Goal: Task Accomplishment & Management: Manage account settings

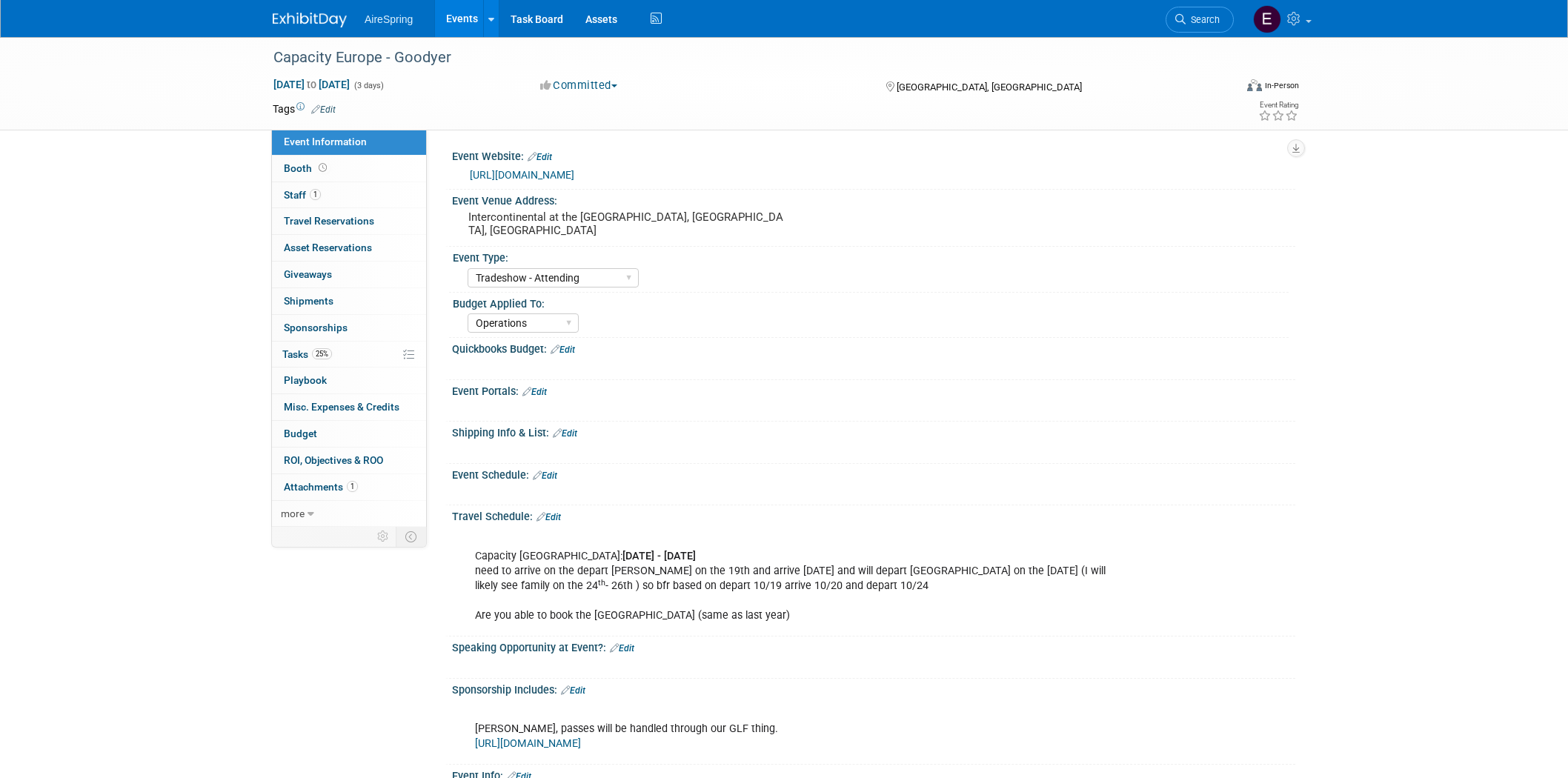
select select "Tradeshow - Attending"
select select "Operations"
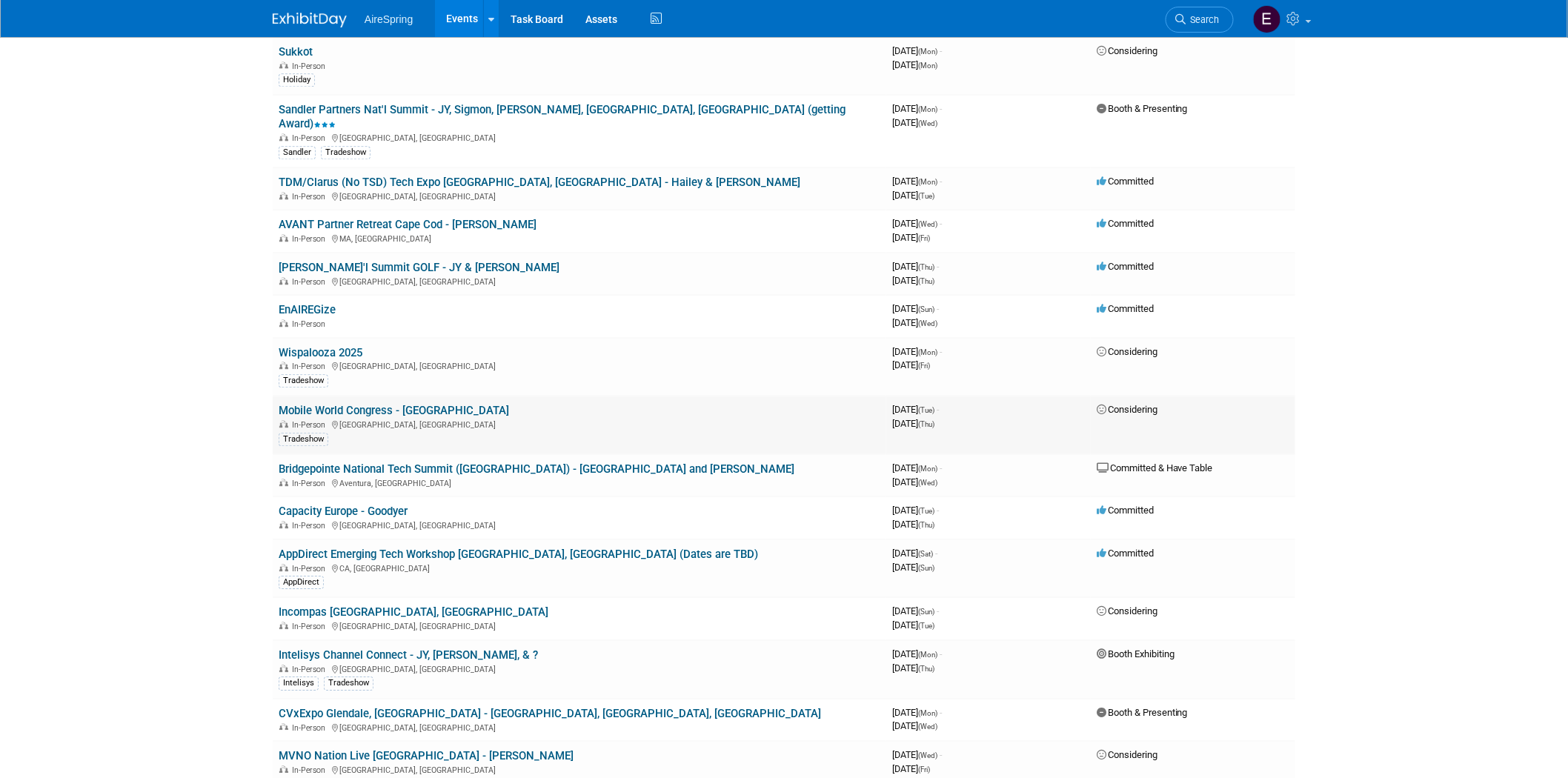
scroll to position [1152, 0]
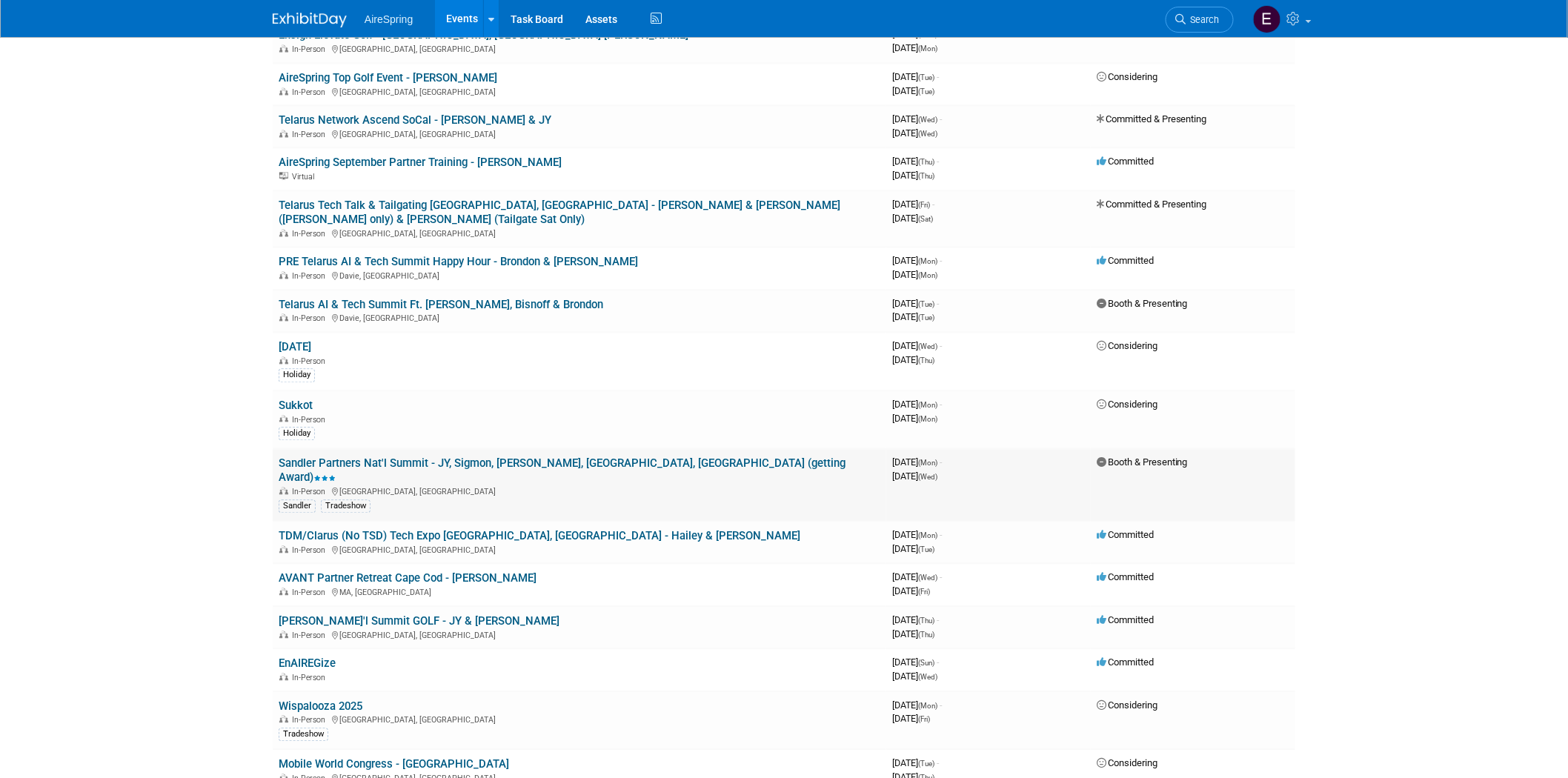
click at [476, 457] on link "Sandler Partners Nat'l Summit - JY, Sigmon, [PERSON_NAME], [GEOGRAPHIC_DATA], […" at bounding box center [562, 470] width 567 height 27
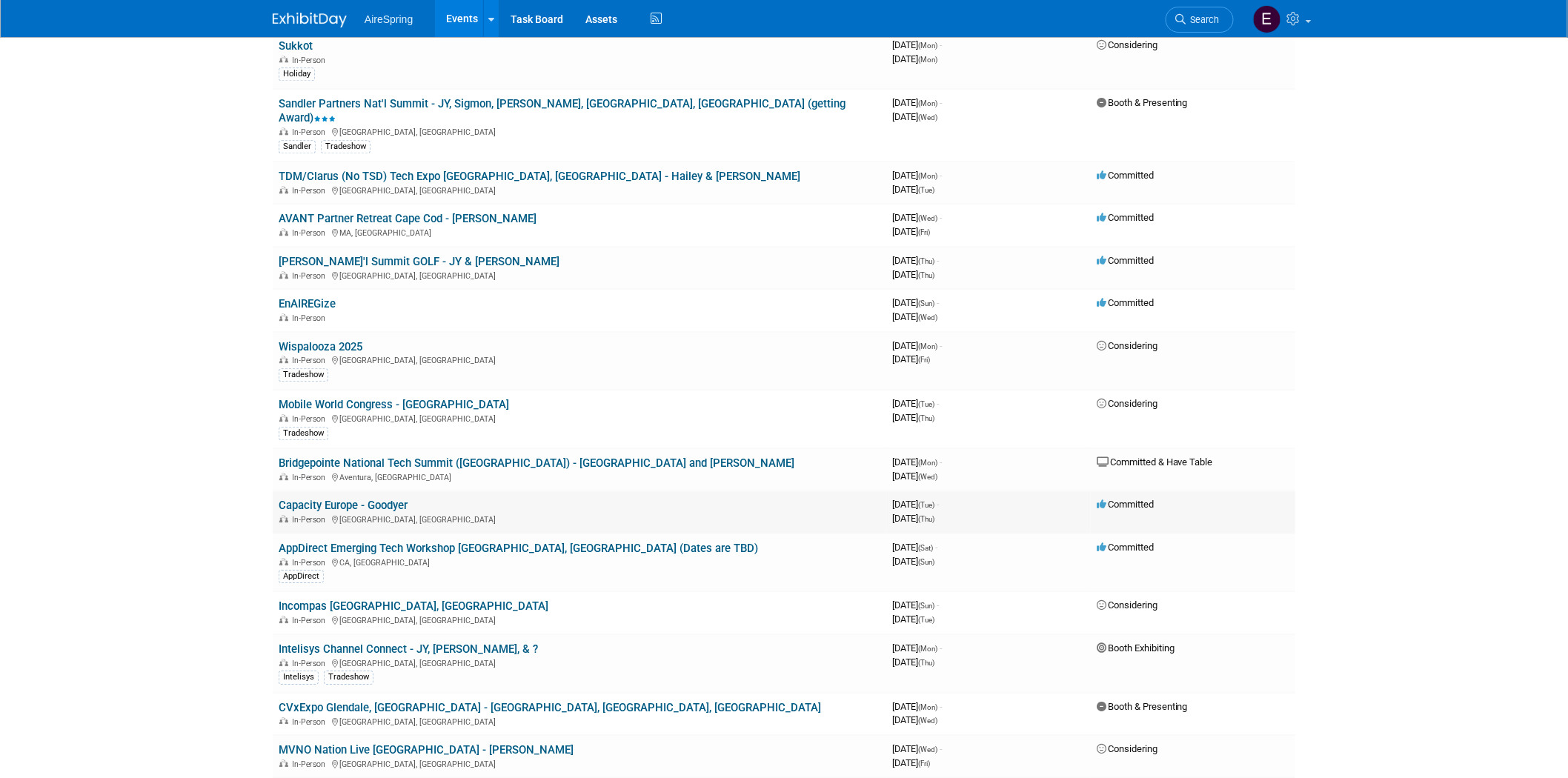
scroll to position [1564, 0]
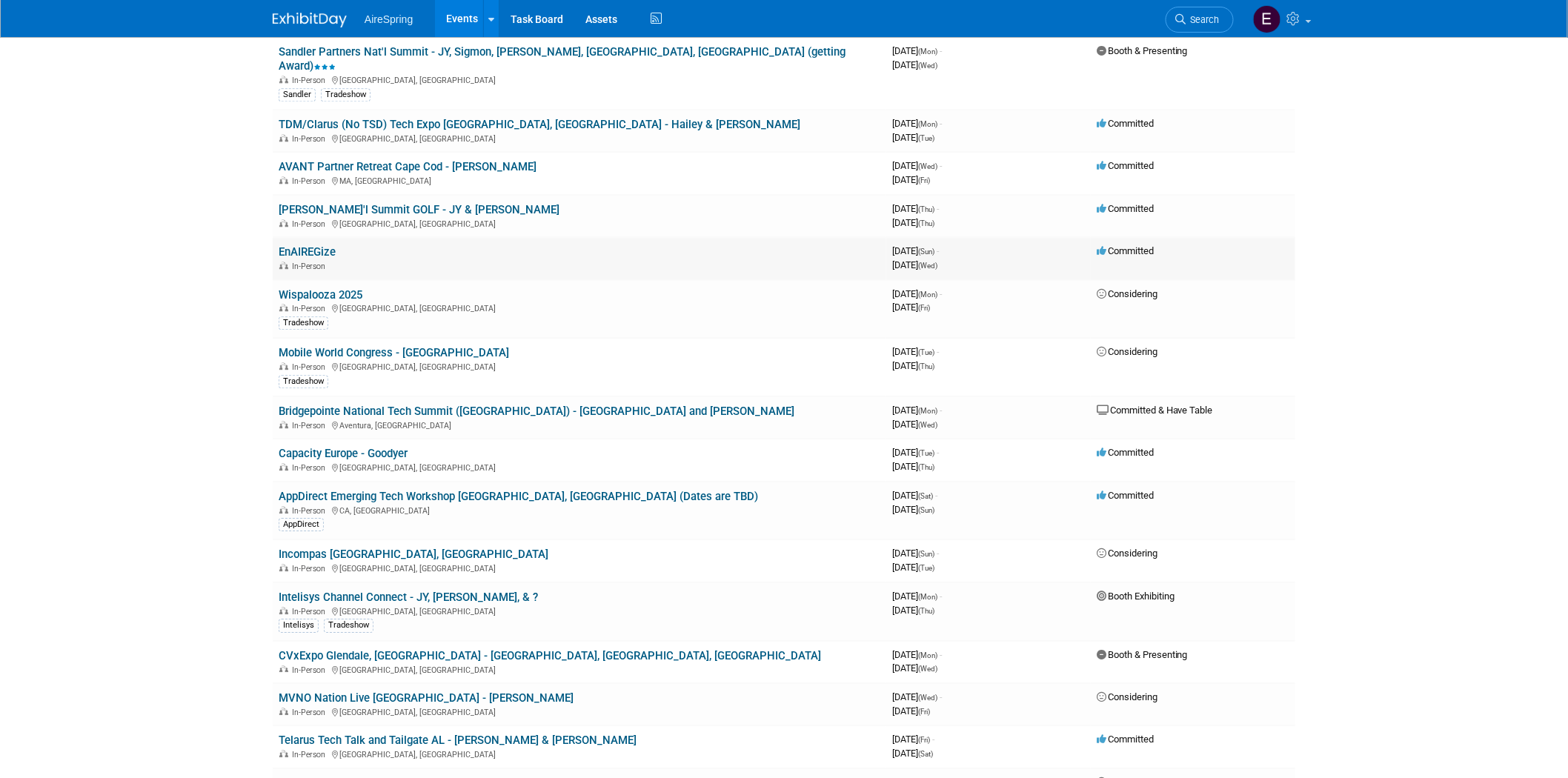
click at [299, 245] on link "EnAIREGize" at bounding box center [307, 252] width 57 height 13
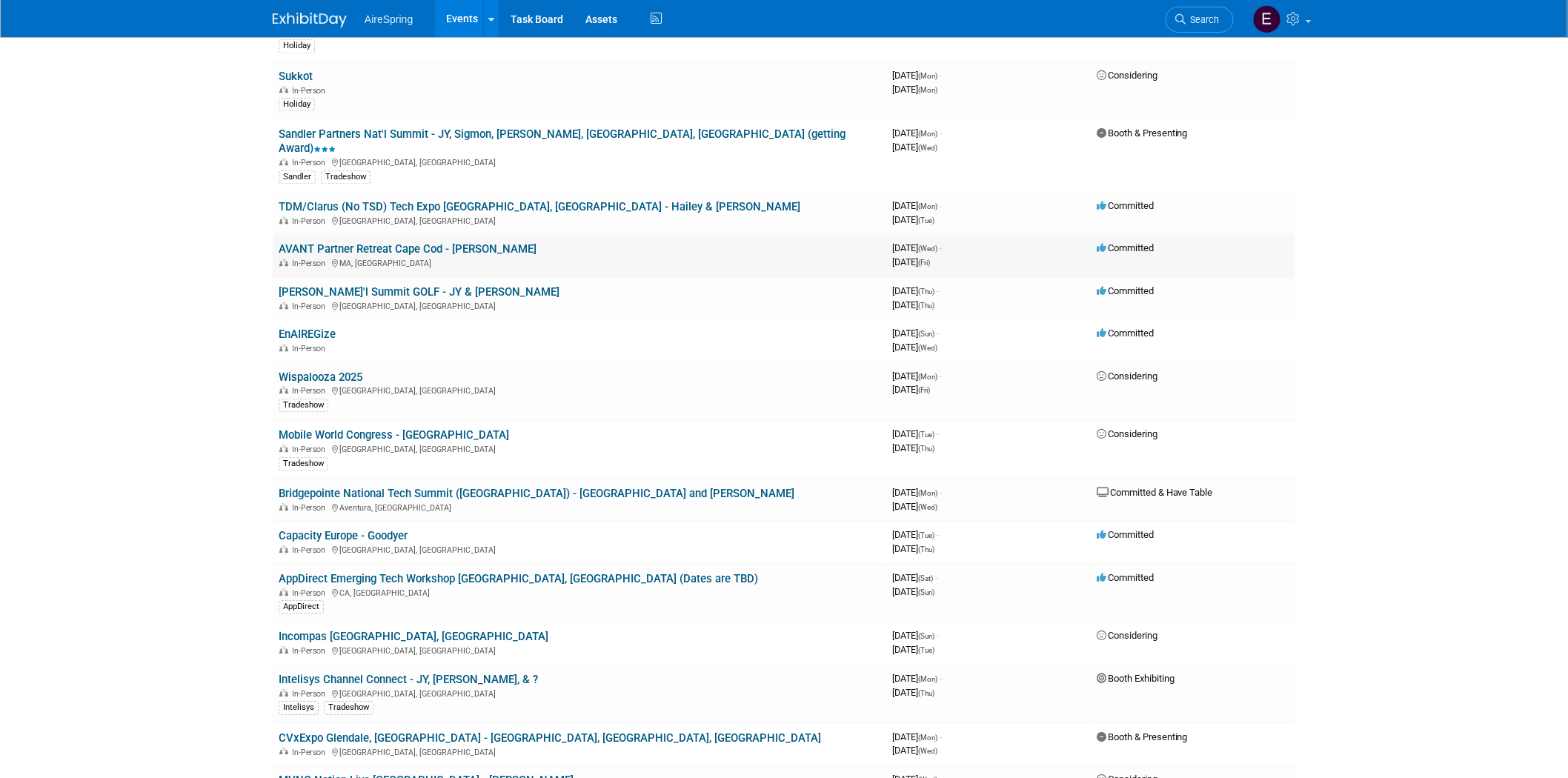
click at [411, 243] on link "AVANT Partner Retreat Cape Cod - [PERSON_NAME]" at bounding box center [408, 249] width 257 height 13
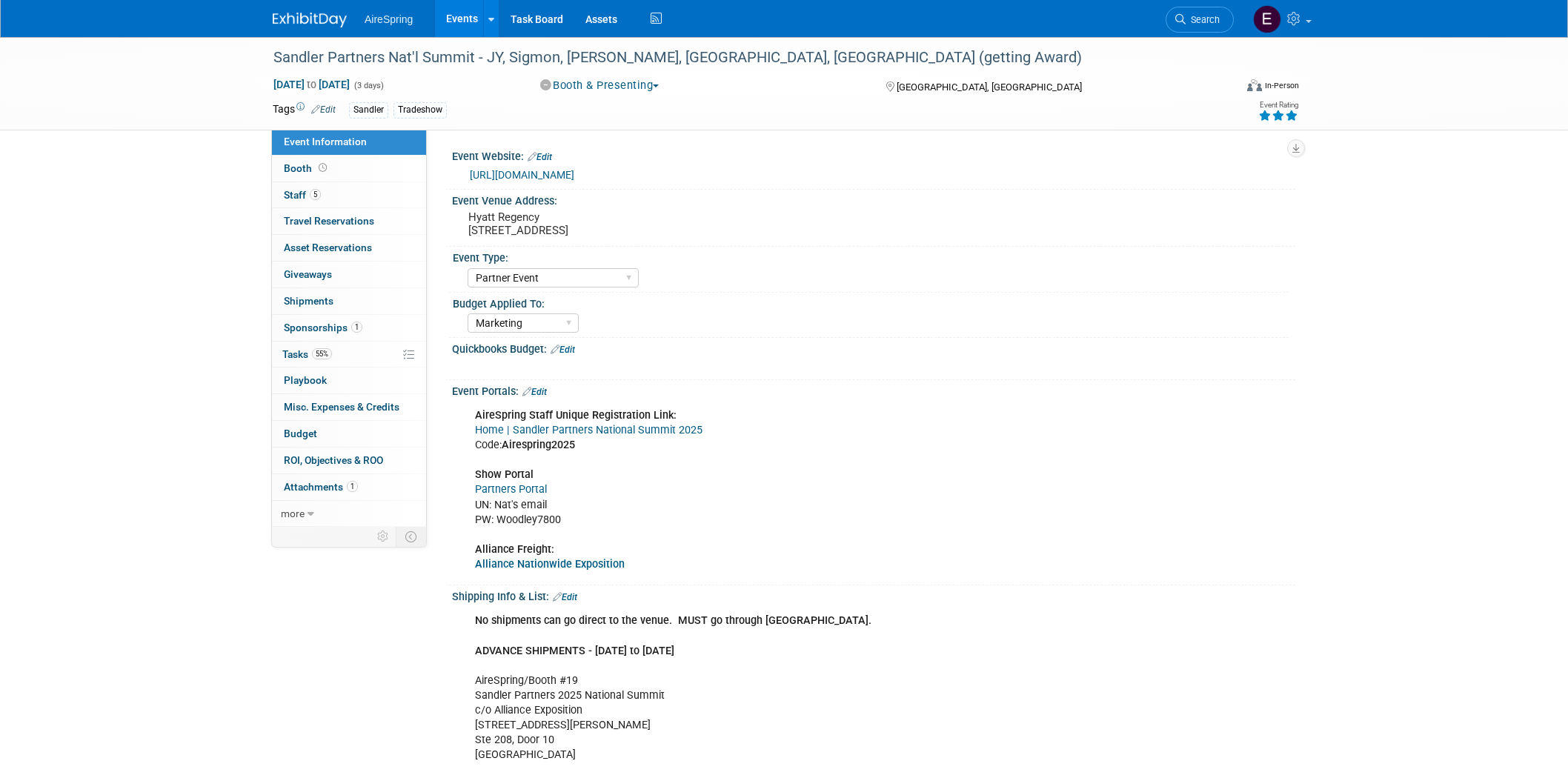
select select "Partner Event"
select select "Marketing"
click at [290, 197] on span "Staff 5" at bounding box center [302, 195] width 37 height 12
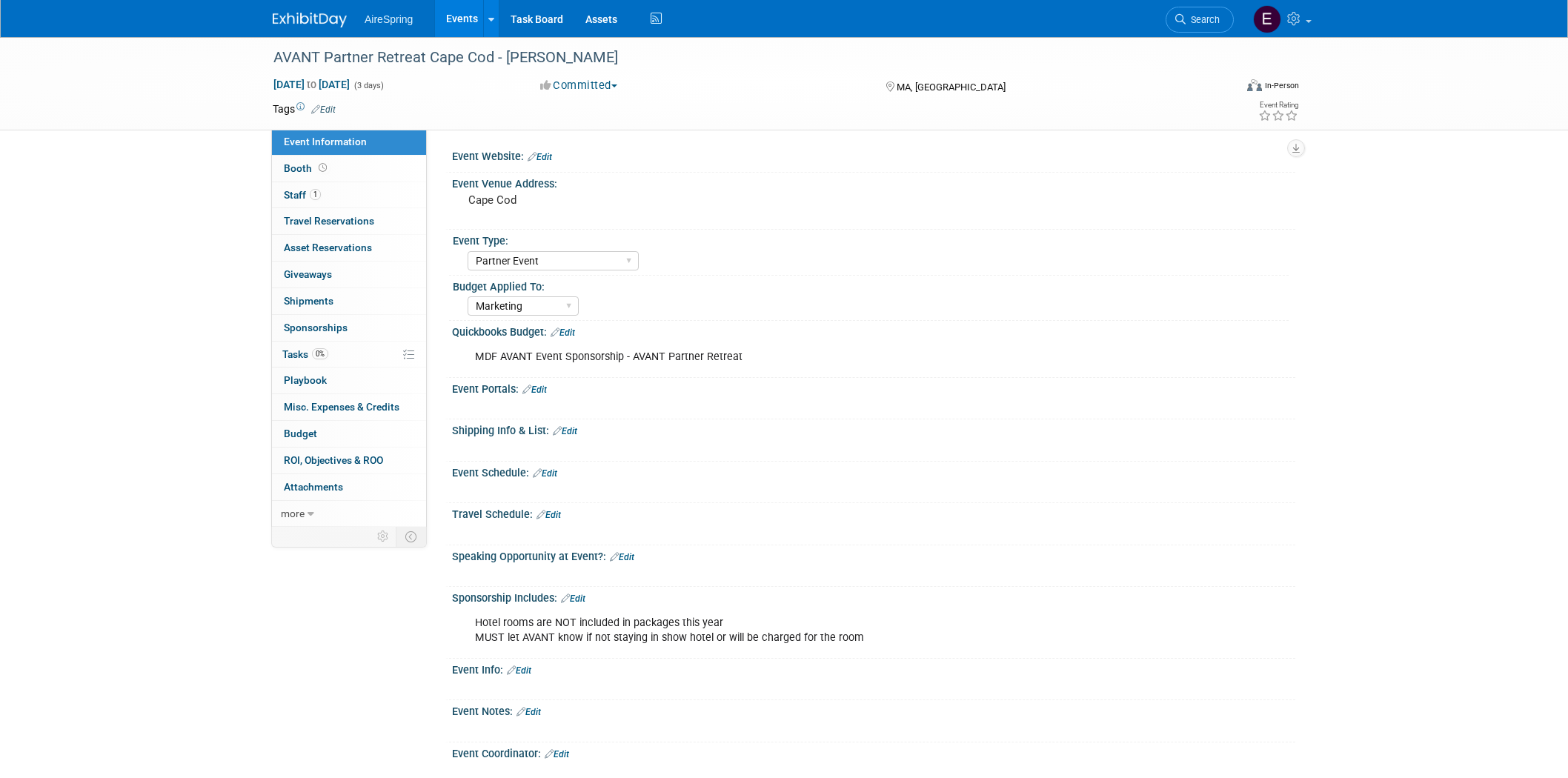
select select "Partner Event"
select select "Marketing"
drag, startPoint x: 269, startPoint y: 52, endPoint x: 488, endPoint y: 49, distance: 219.0
click at [488, 49] on div "AVANT Partner Retreat Cape Cod - [PERSON_NAME]" at bounding box center [740, 58] width 943 height 27
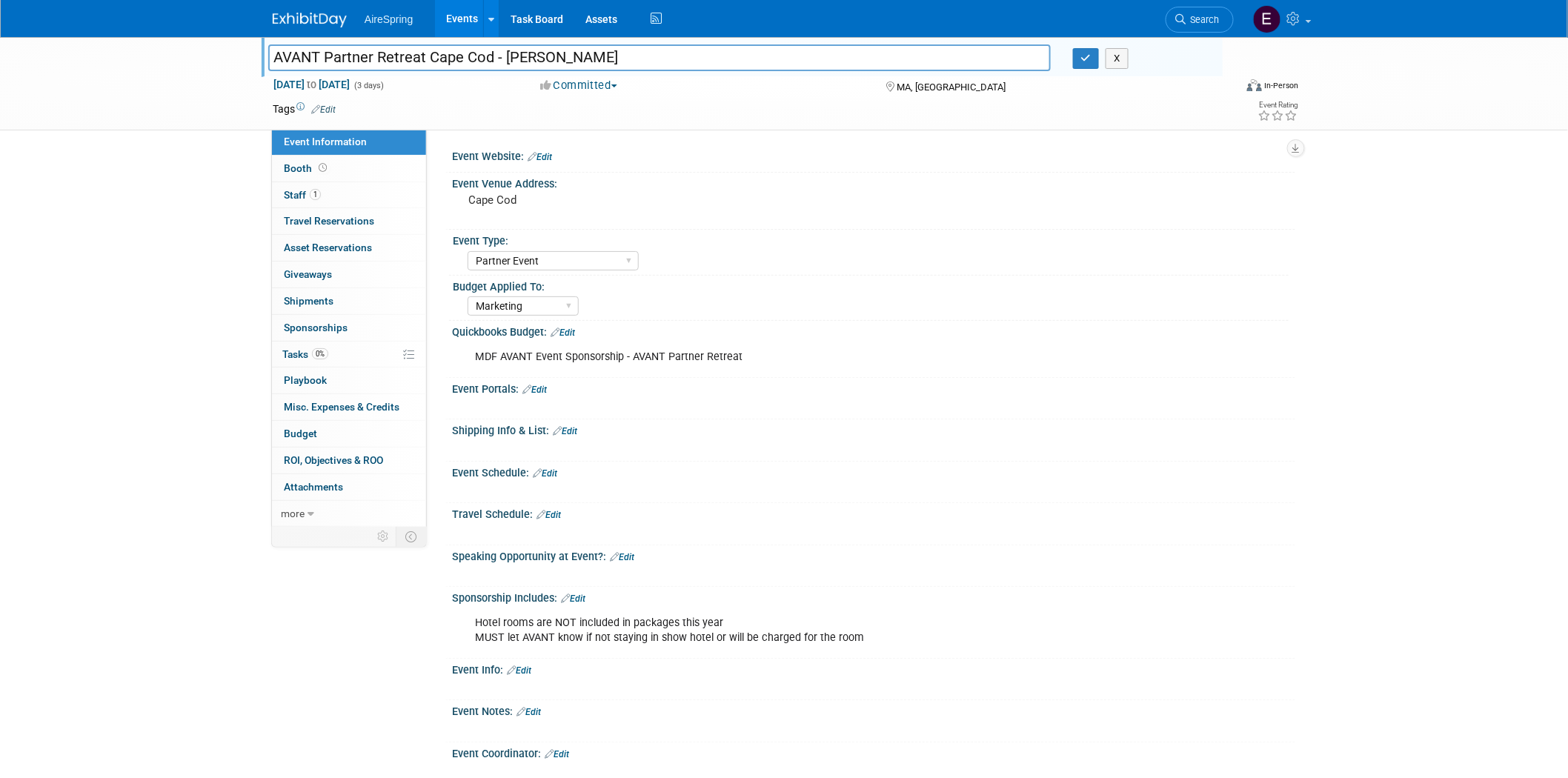
drag, startPoint x: 269, startPoint y: 56, endPoint x: 491, endPoint y: 58, distance: 222.0
click at [491, 58] on input "AVANT Partner Retreat Cape Cod - [PERSON_NAME]" at bounding box center [659, 58] width 783 height 26
